Goal: Browse casually

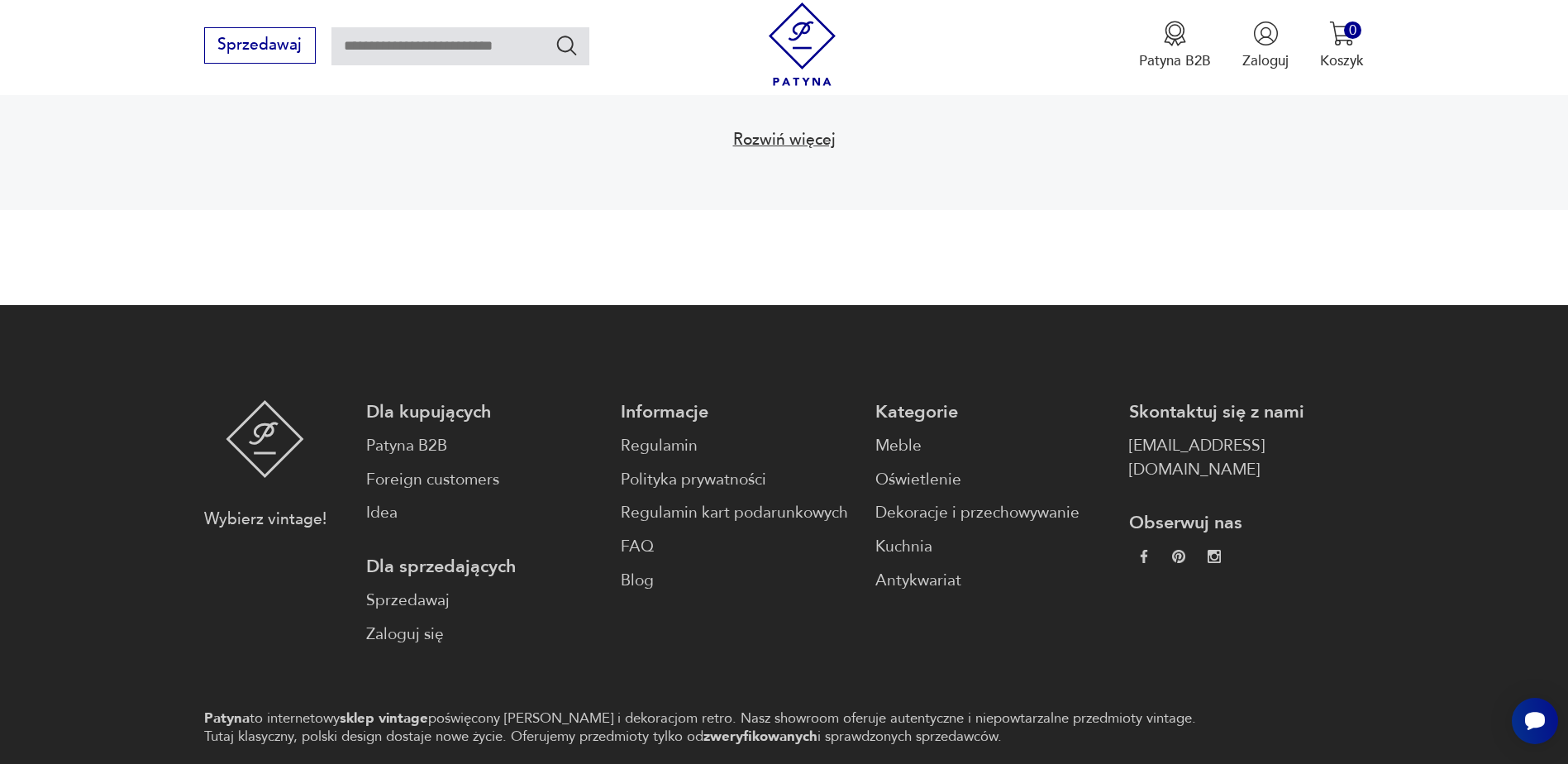
scroll to position [2755, 0]
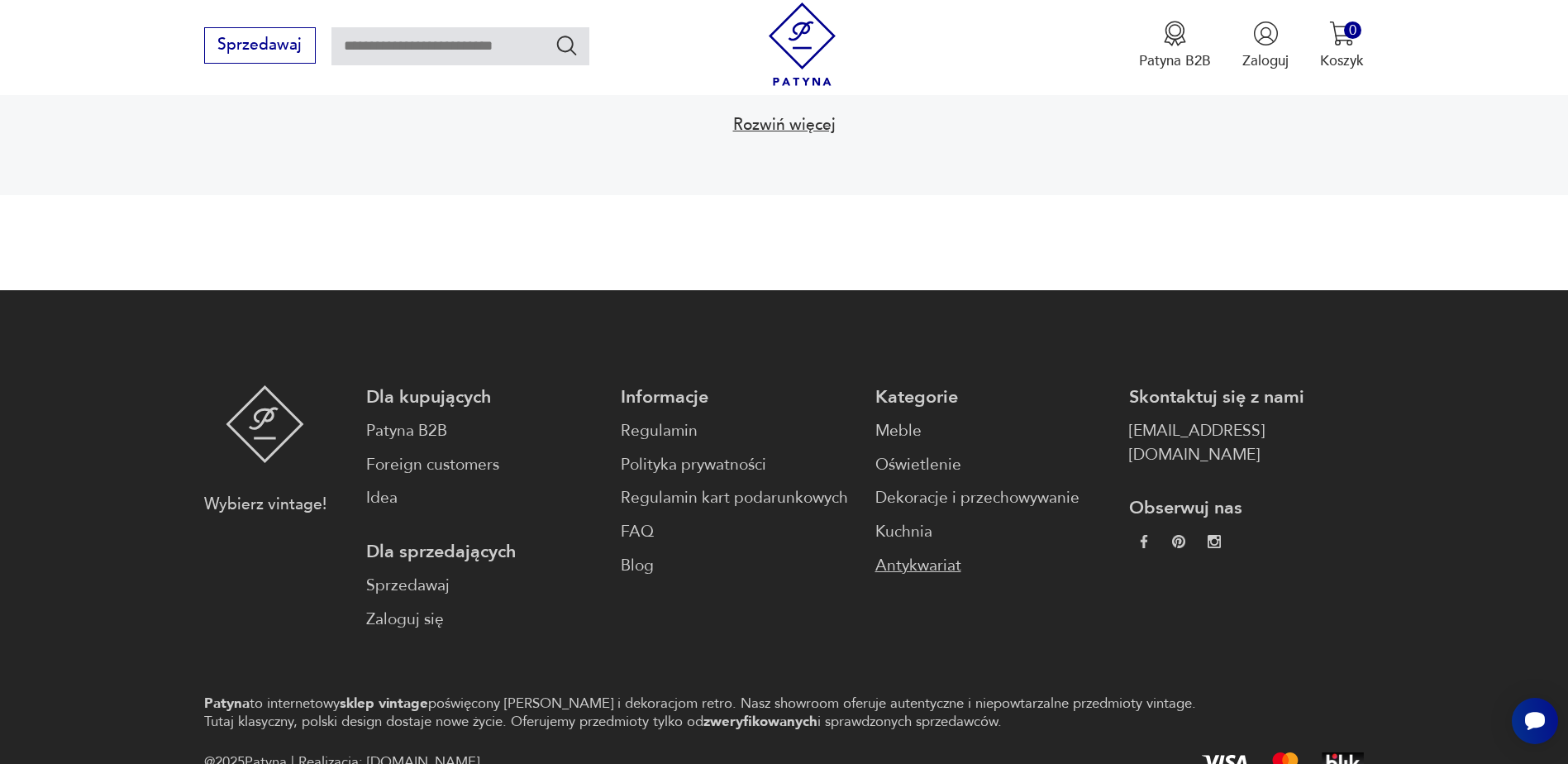
click at [876, 568] on link "Antykwariat" at bounding box center [993, 566] width 235 height 24
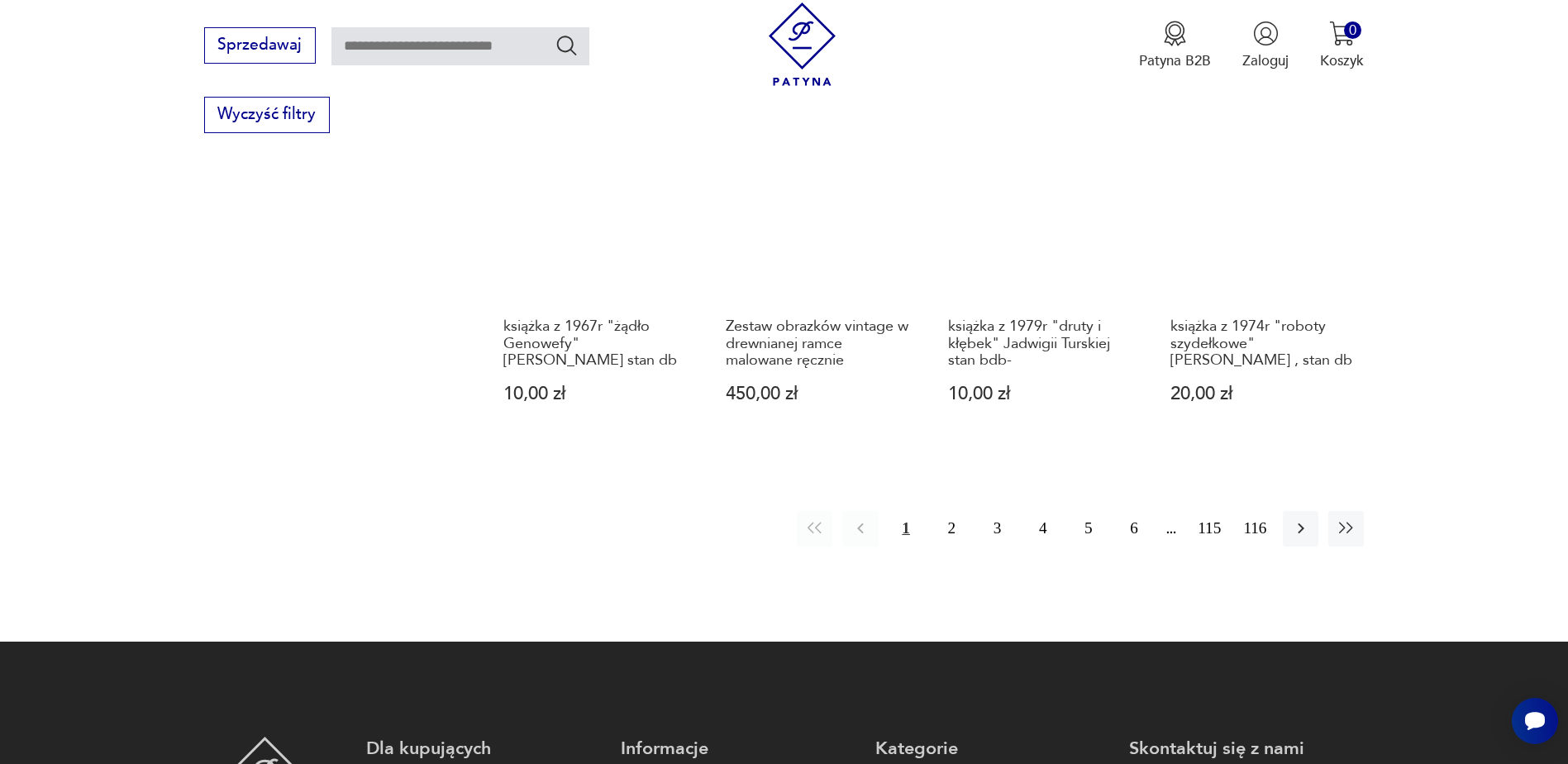
scroll to position [2150, 0]
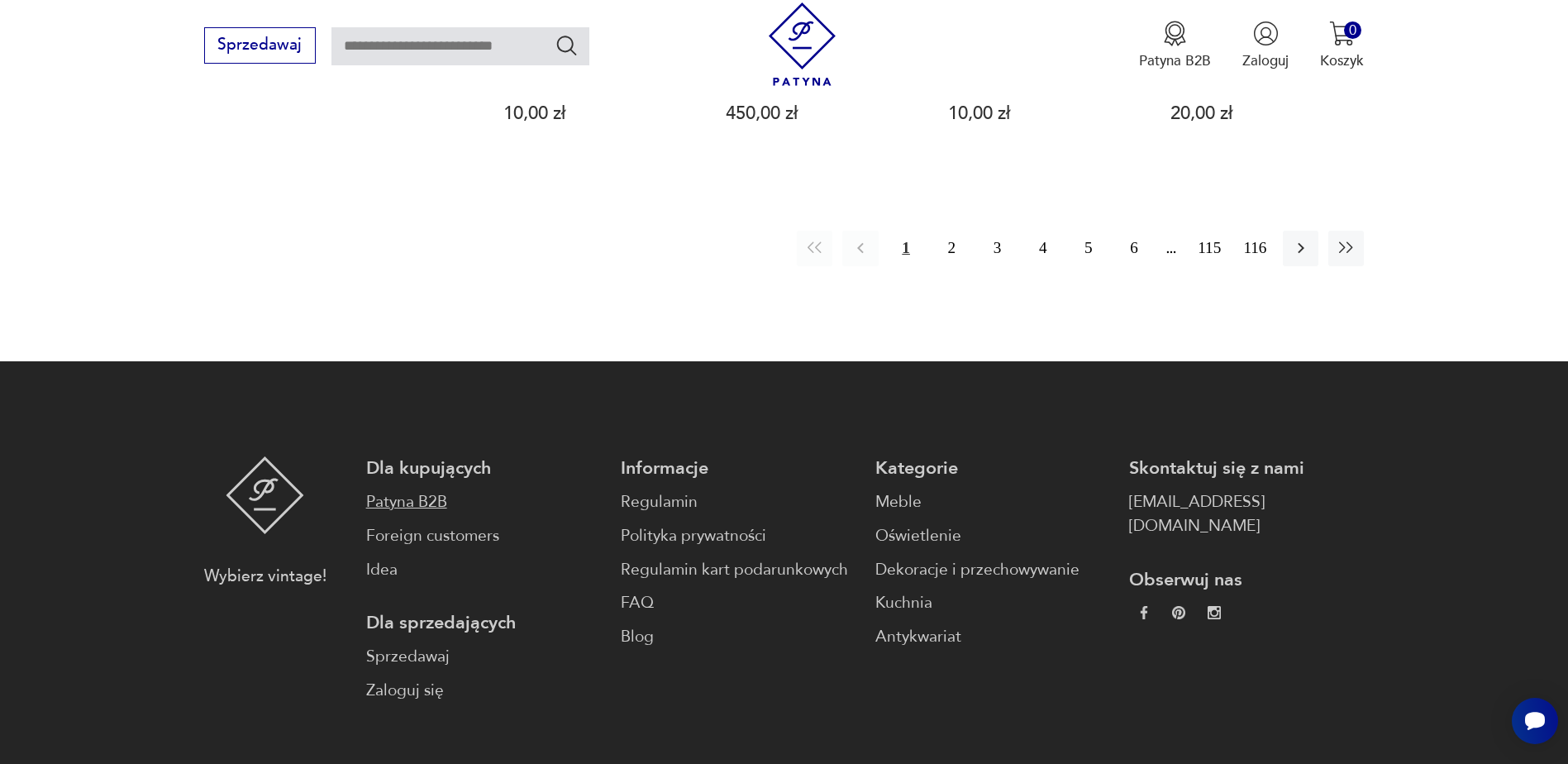
click at [425, 491] on link "Patyna B2B" at bounding box center [483, 502] width 235 height 24
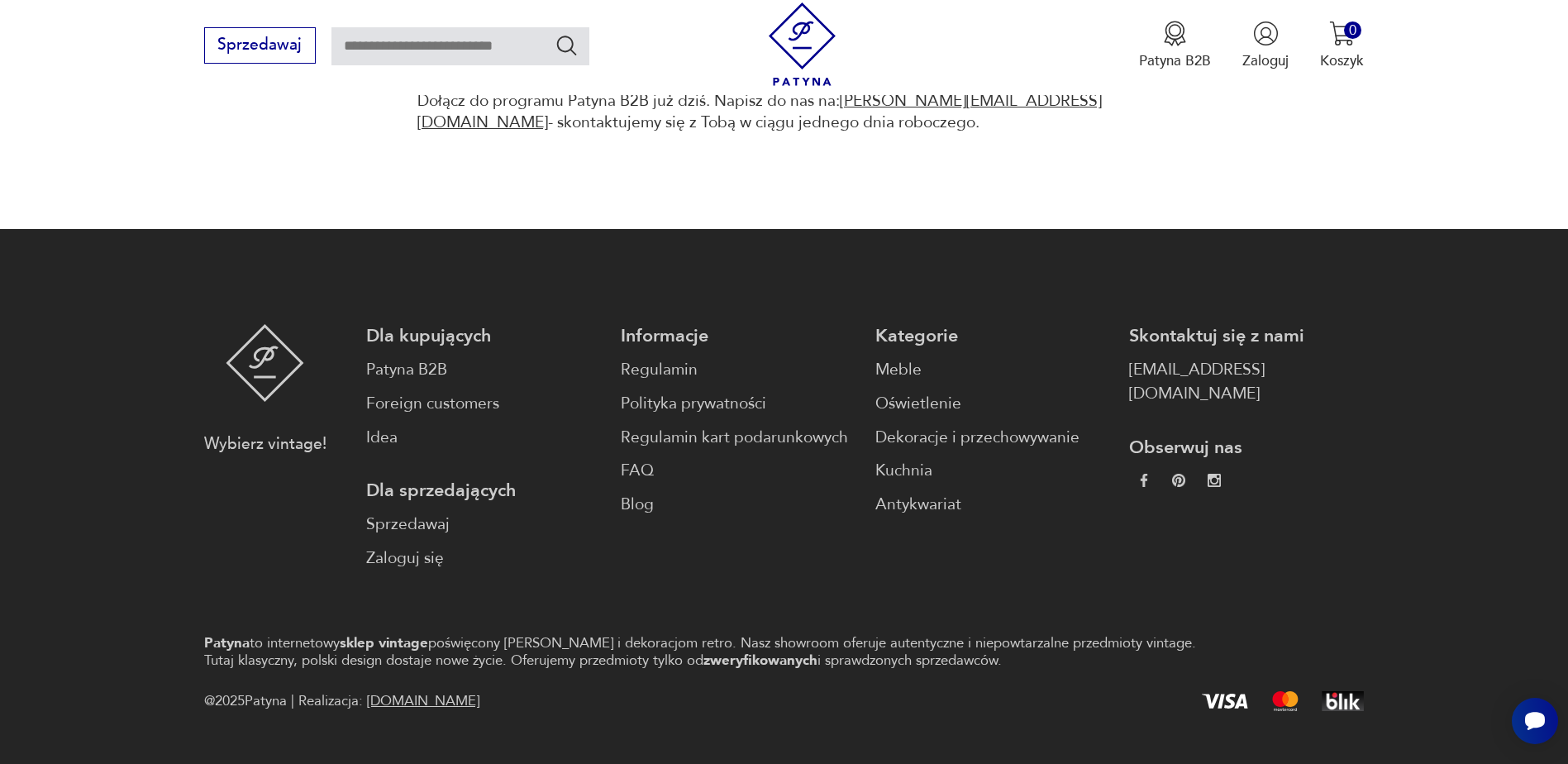
scroll to position [1404, 0]
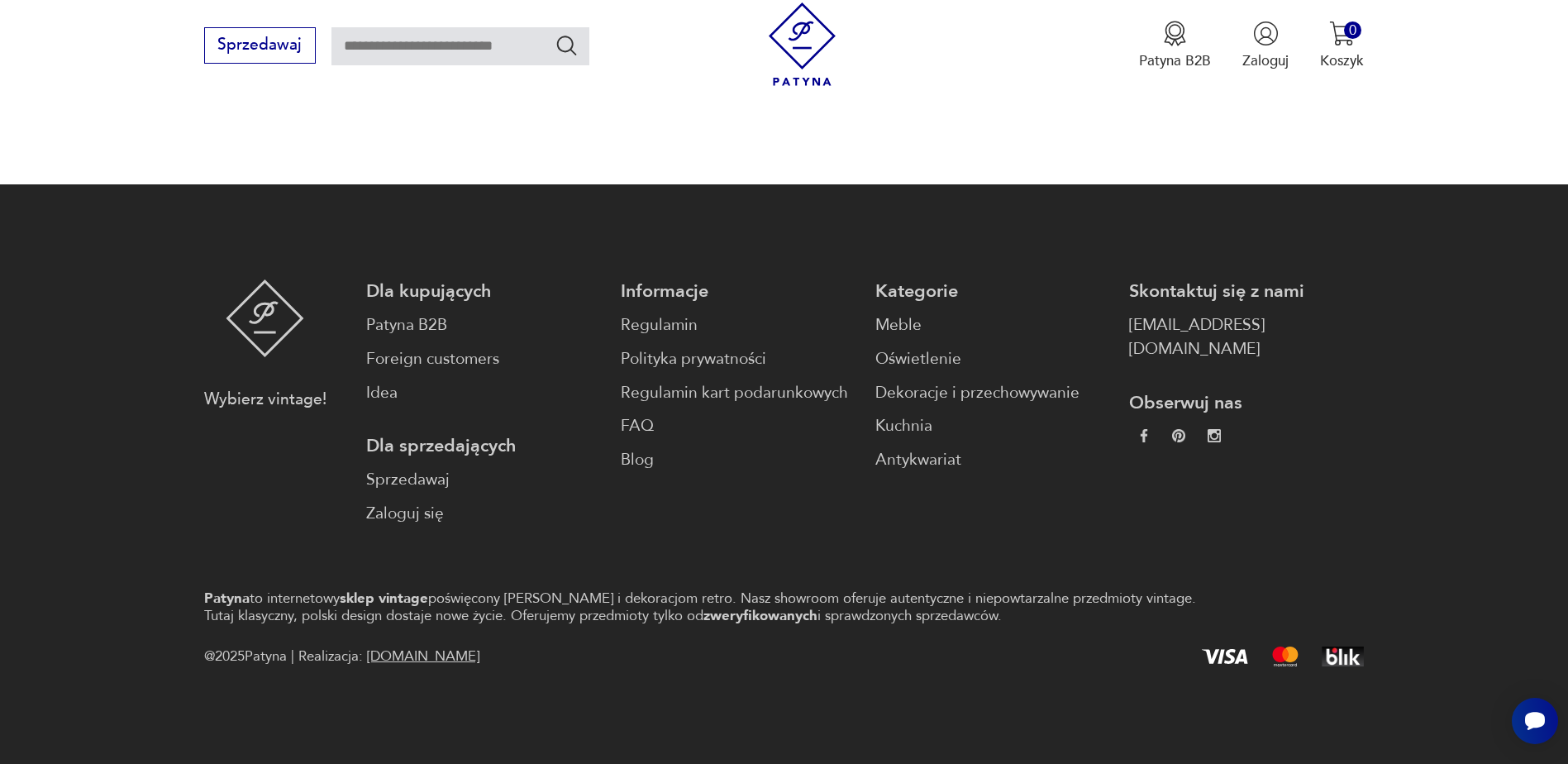
drag, startPoint x: 565, startPoint y: 639, endPoint x: 561, endPoint y: 629, distance: 10.8
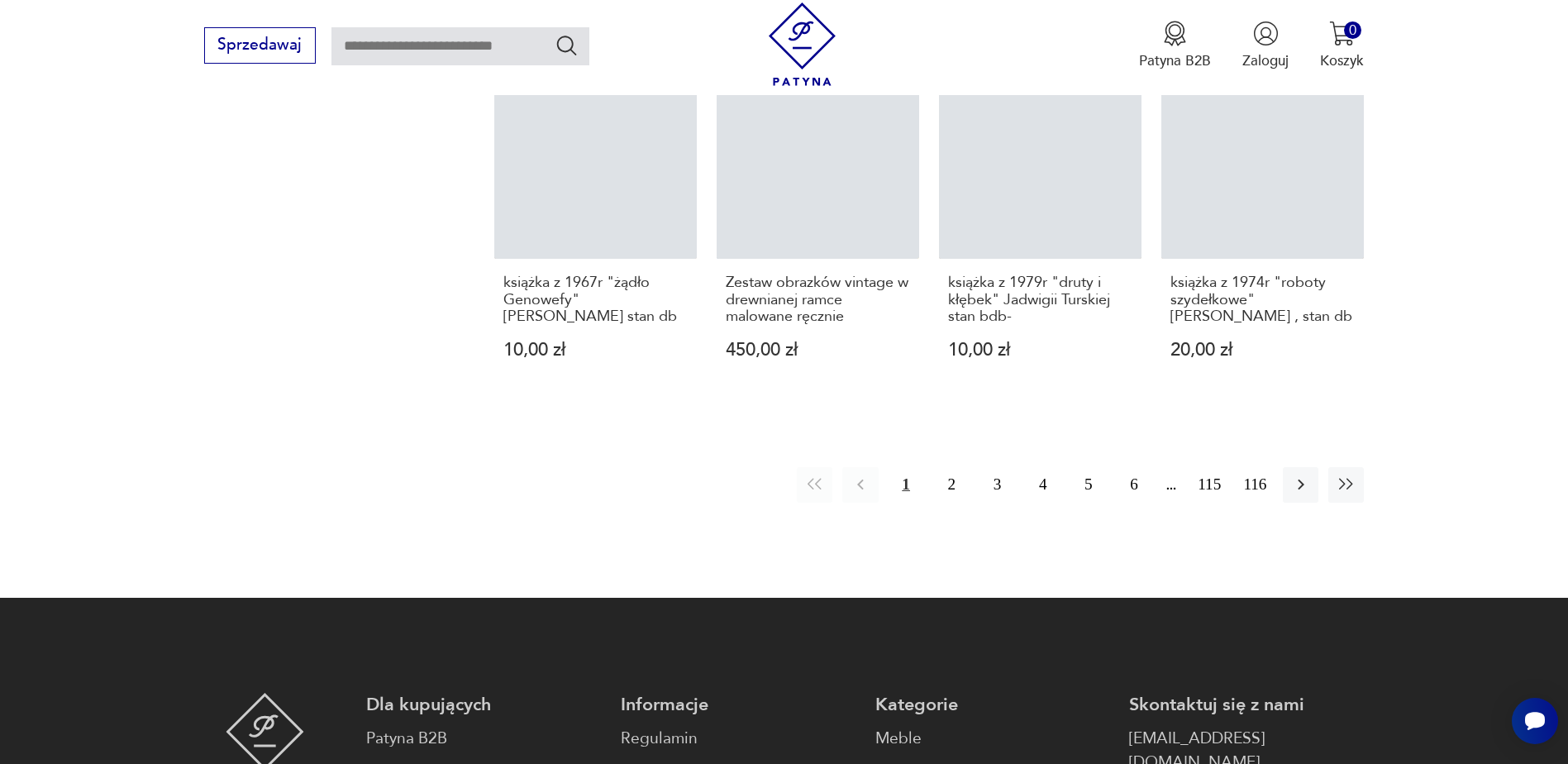
scroll to position [2293, 0]
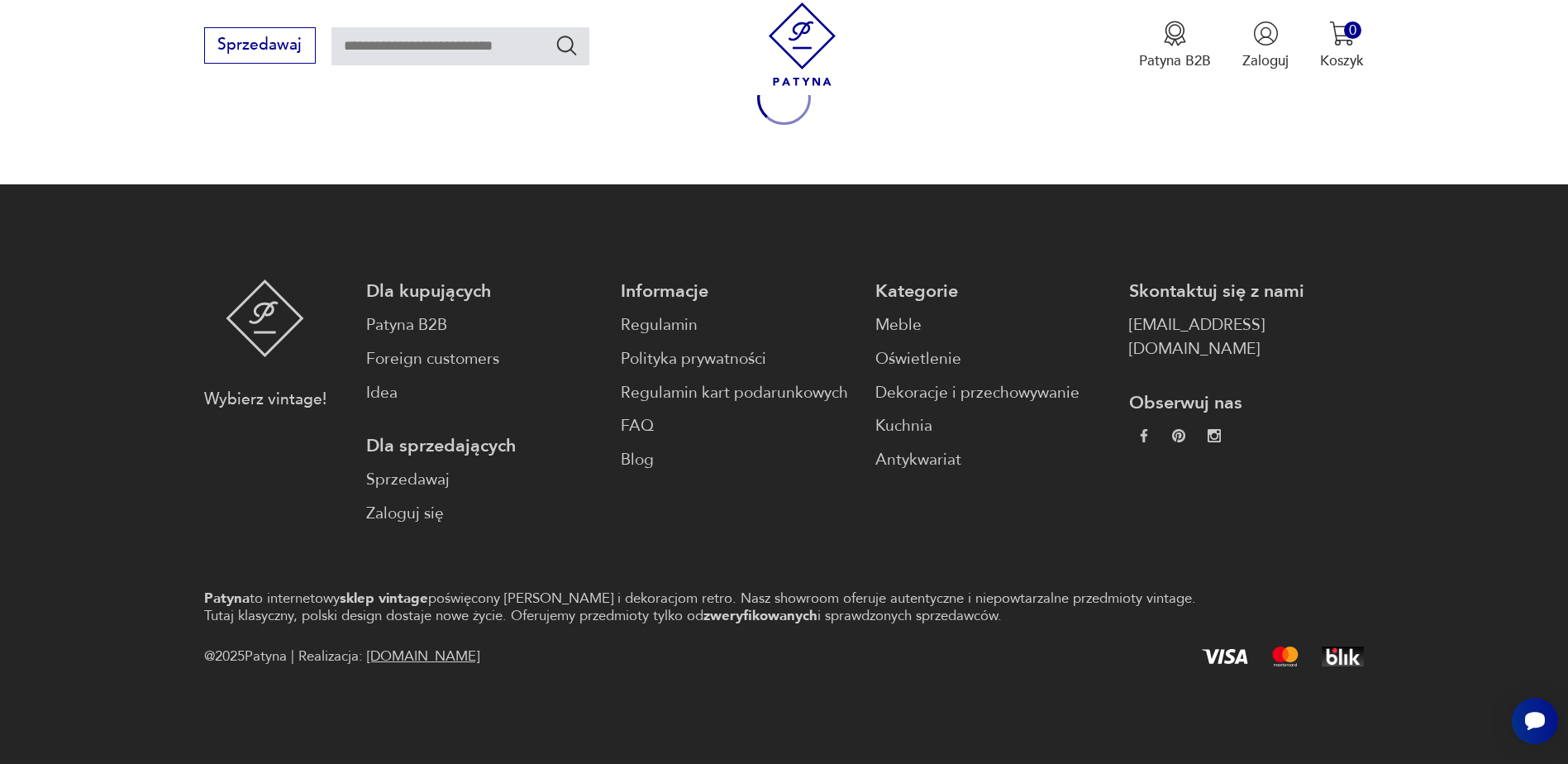
scroll to position [2861, 0]
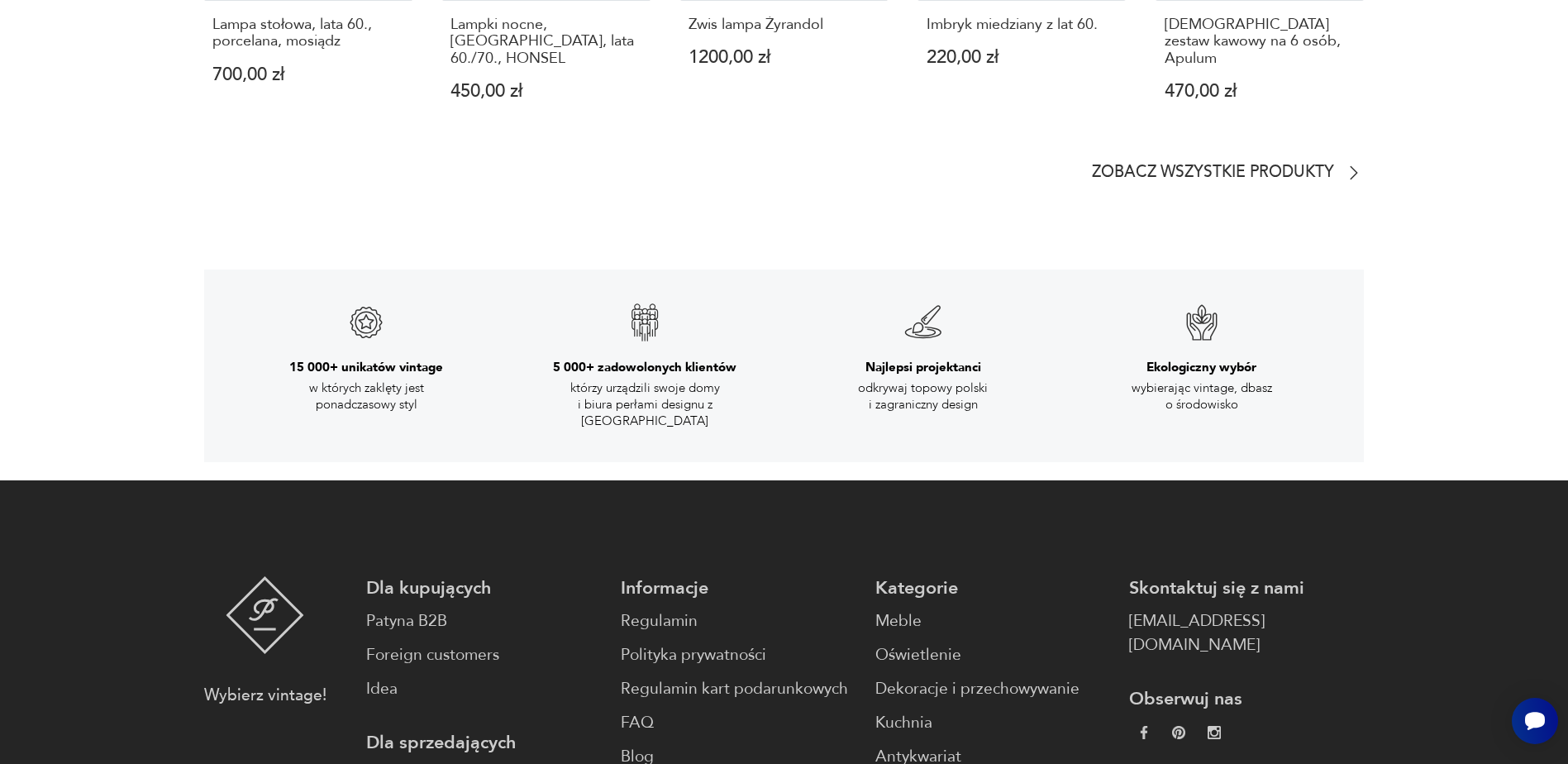
scroll to position [56, 0]
